Goal: Task Accomplishment & Management: Complete application form

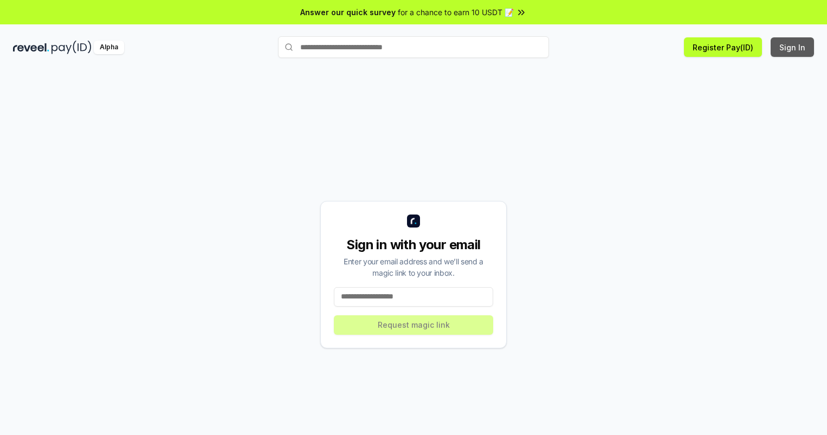
click at [793, 47] on button "Sign In" at bounding box center [791, 47] width 43 height 20
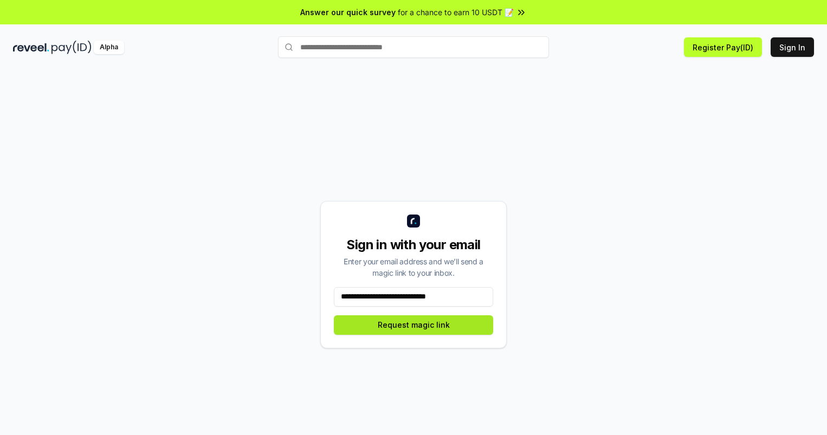
type input "**********"
click at [413, 325] on button "Request magic link" at bounding box center [413, 325] width 159 height 20
